Goal: Check status: Check status

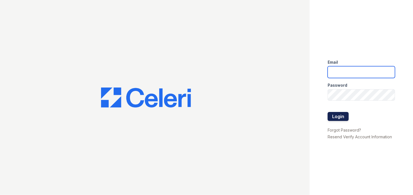
type input "[EMAIL_ADDRESS][DOMAIN_NAME]"
click at [340, 119] on button "Login" at bounding box center [338, 116] width 21 height 9
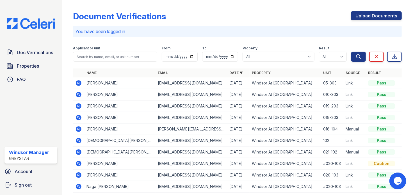
click at [79, 95] on icon at bounding box center [78, 94] width 7 height 7
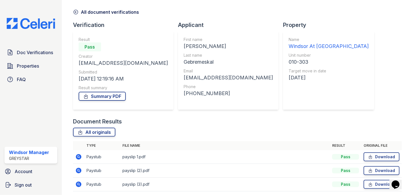
scroll to position [41, 0]
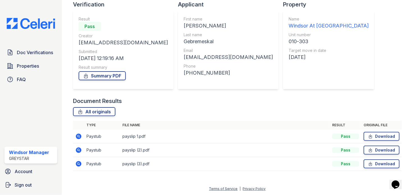
click at [79, 135] on icon at bounding box center [79, 137] width 6 height 6
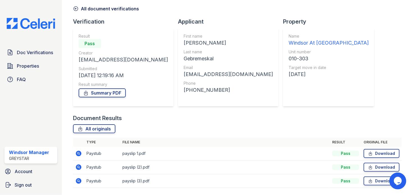
scroll to position [28, 0]
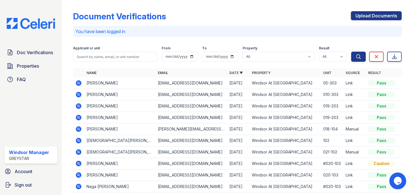
click at [79, 82] on icon at bounding box center [78, 83] width 7 height 7
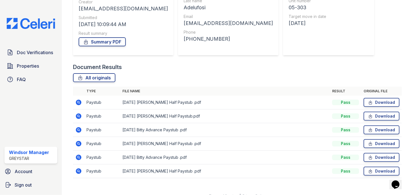
scroll to position [82, 0]
